Goal: Check status

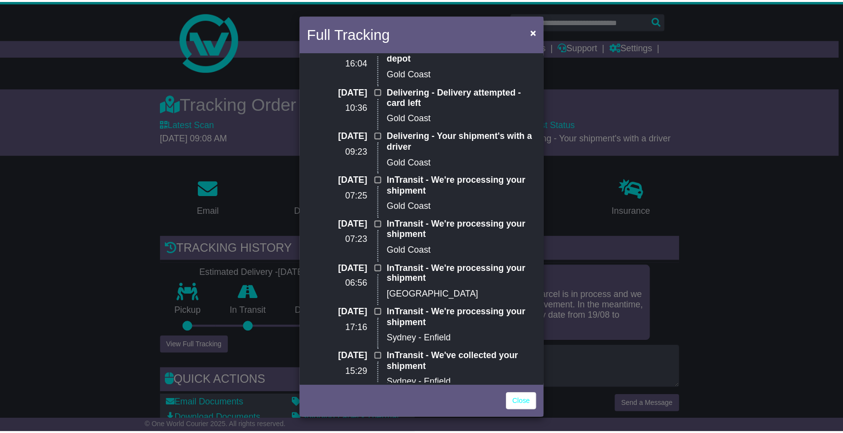
scroll to position [5, 0]
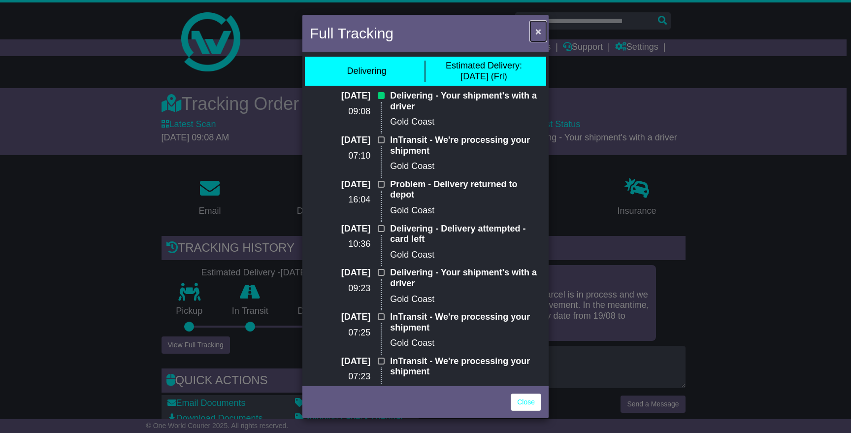
click at [537, 33] on span "×" at bounding box center [538, 31] width 6 height 11
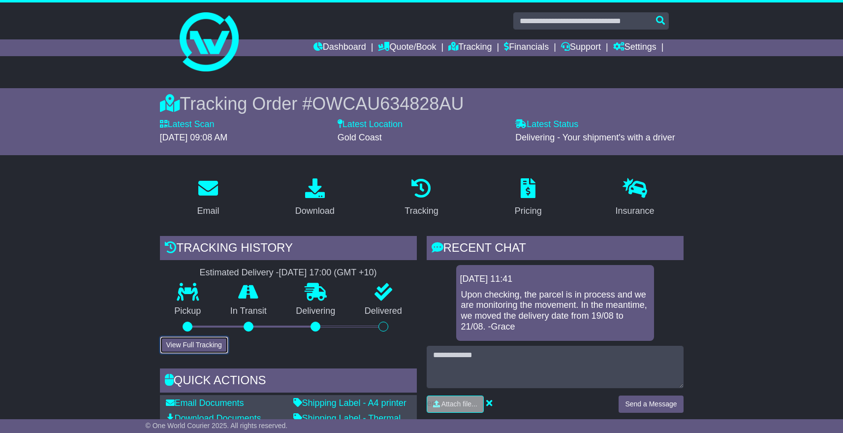
click at [215, 347] on button "View Full Tracking" at bounding box center [194, 344] width 68 height 17
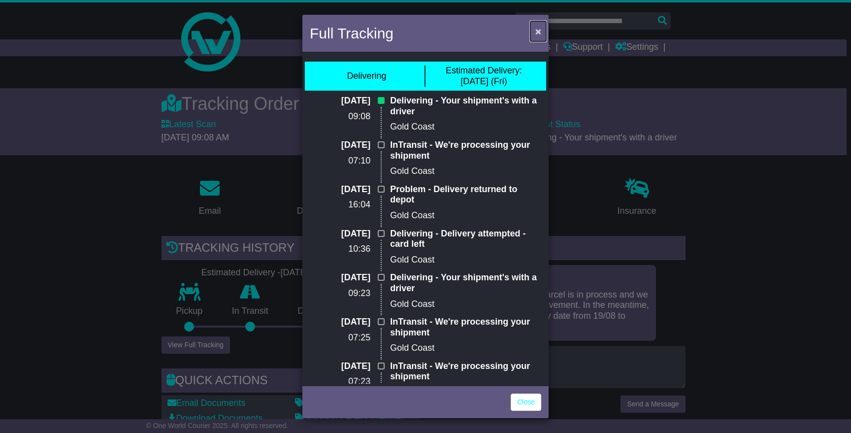
click at [537, 31] on span "×" at bounding box center [538, 31] width 6 height 11
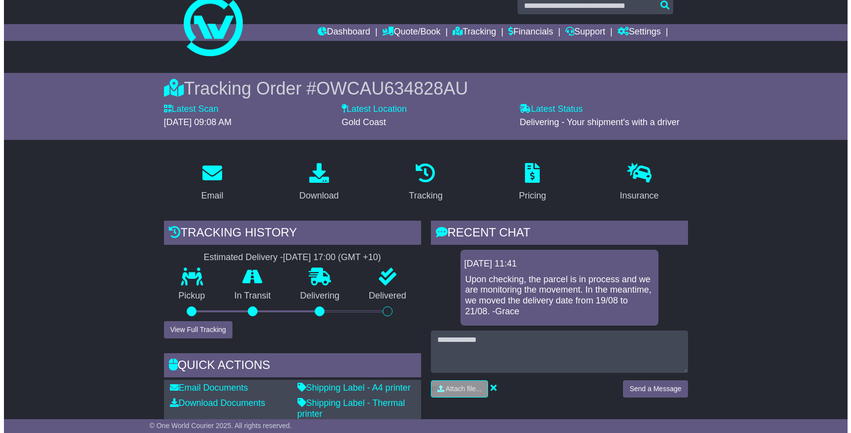
scroll to position [16, 0]
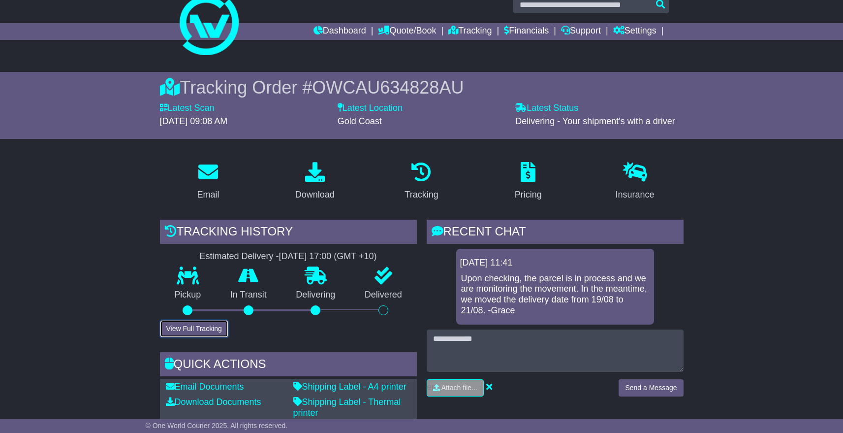
click at [188, 330] on button "View Full Tracking" at bounding box center [194, 328] width 68 height 17
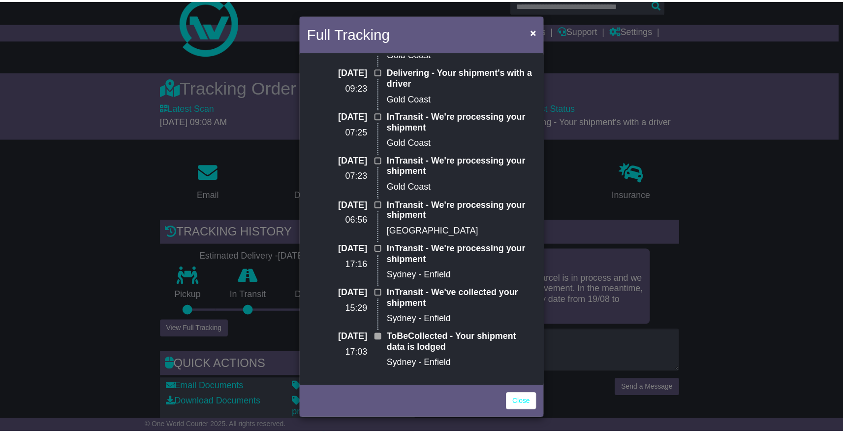
scroll to position [206, 0]
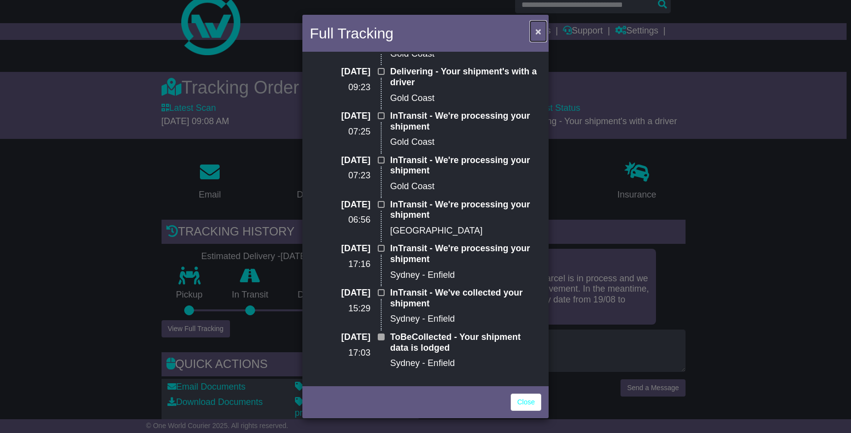
click at [536, 33] on span "×" at bounding box center [538, 31] width 6 height 11
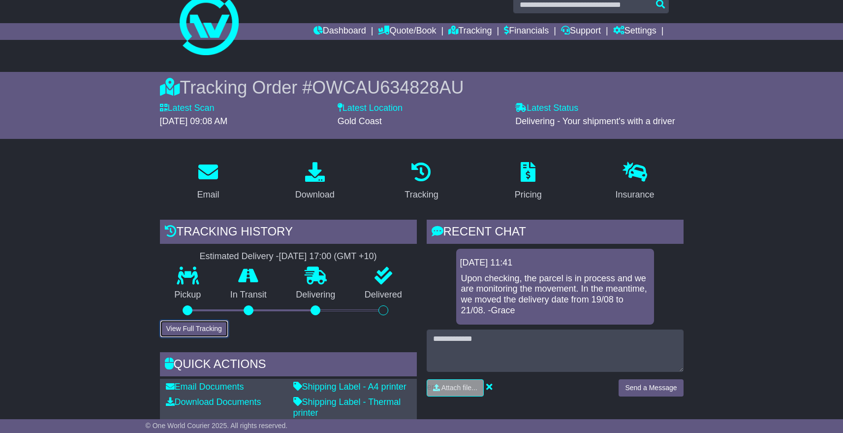
click at [196, 326] on button "View Full Tracking" at bounding box center [194, 328] width 68 height 17
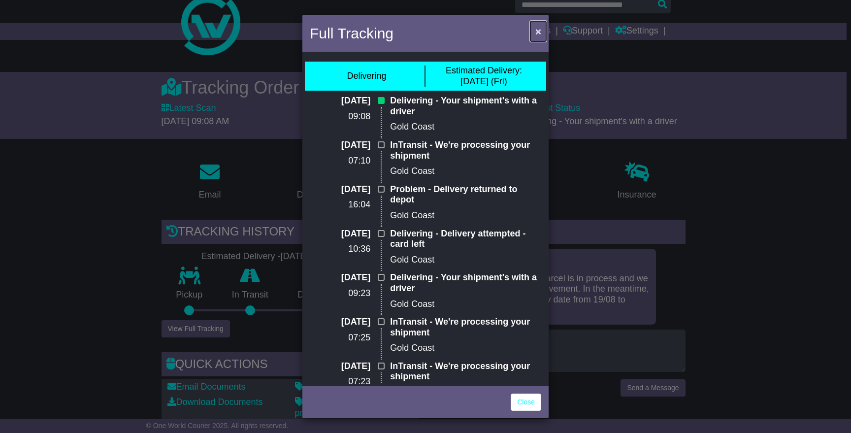
click at [539, 35] on span "×" at bounding box center [538, 31] width 6 height 11
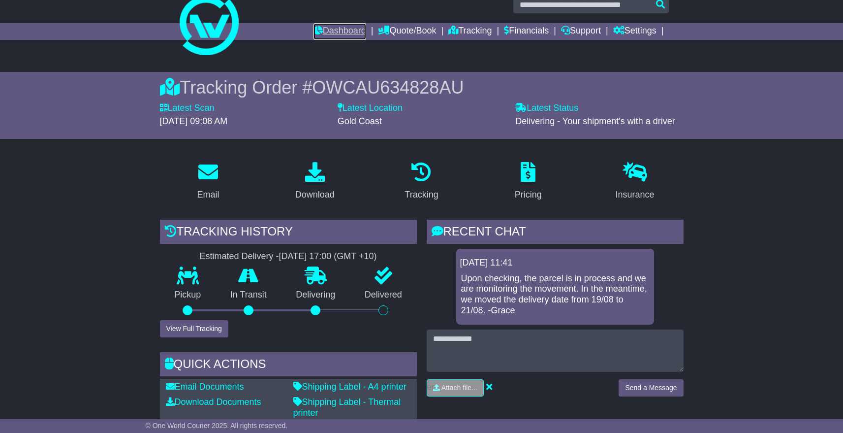
click at [342, 28] on link "Dashboard" at bounding box center [340, 31] width 53 height 17
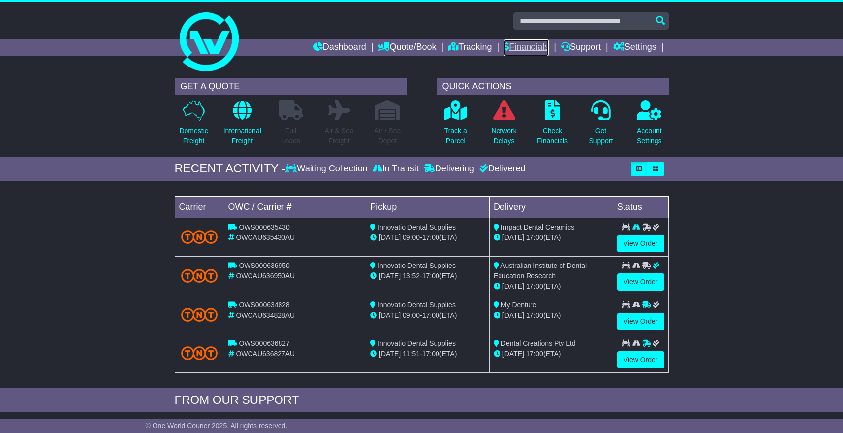
click at [520, 47] on link "Financials" at bounding box center [526, 47] width 45 height 17
